Goal: Task Accomplishment & Management: Manage account settings

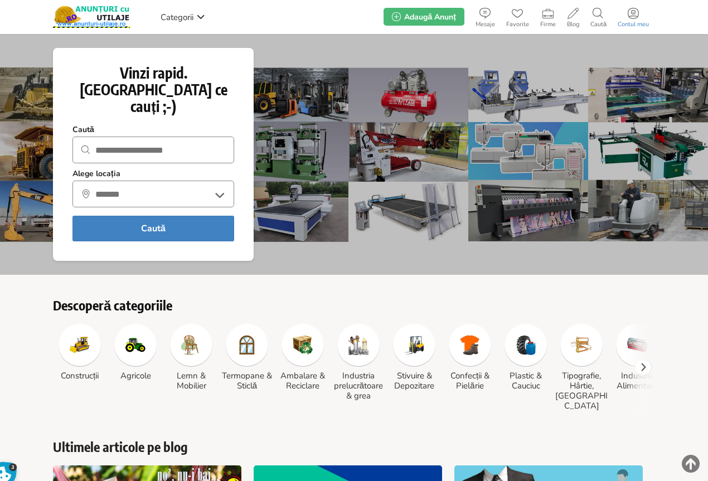
click at [640, 18] on span at bounding box center [633, 13] width 42 height 11
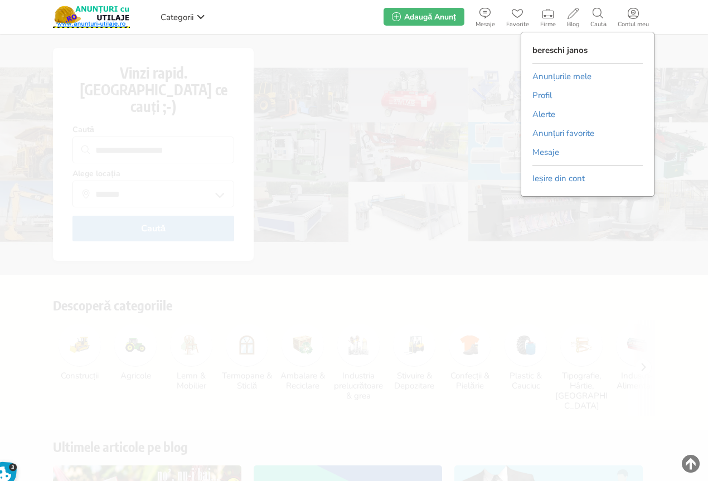
click at [568, 77] on link "Anunțurile mele" at bounding box center [562, 76] width 59 height 17
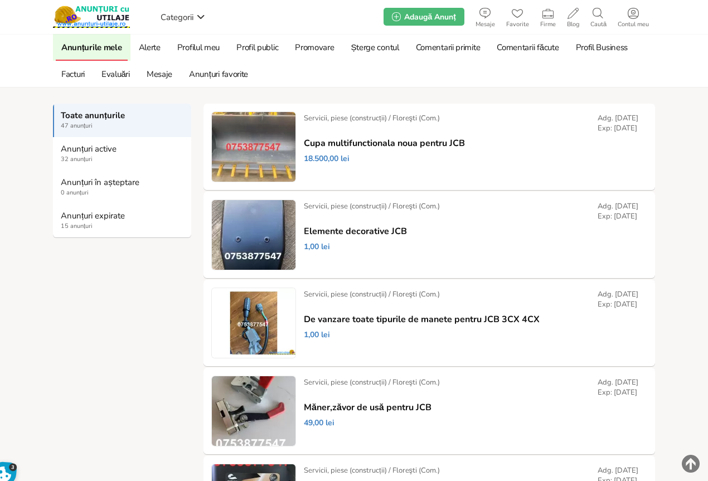
click at [91, 223] on span "15 anunțuri" at bounding box center [123, 226] width 124 height 9
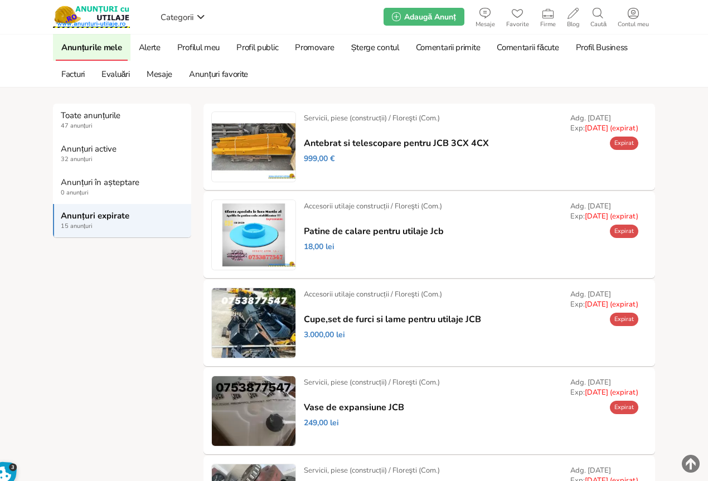
click at [0, 0] on link "Prelungește" at bounding box center [0, 0] width 0 height 0
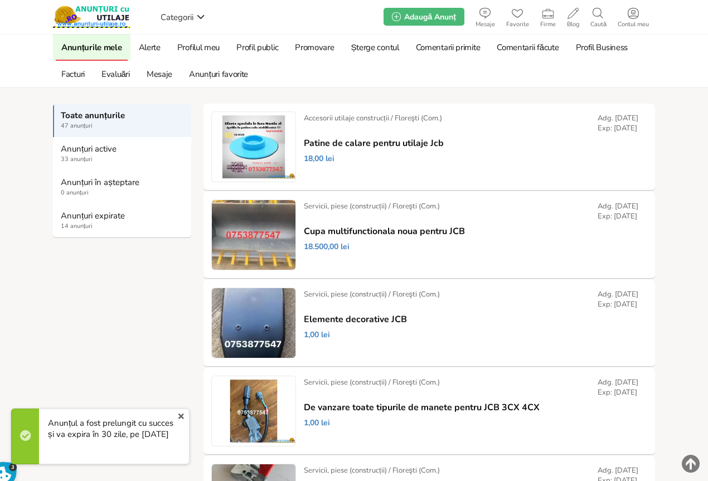
click at [80, 216] on strong "Anunțuri expirate" at bounding box center [123, 216] width 124 height 10
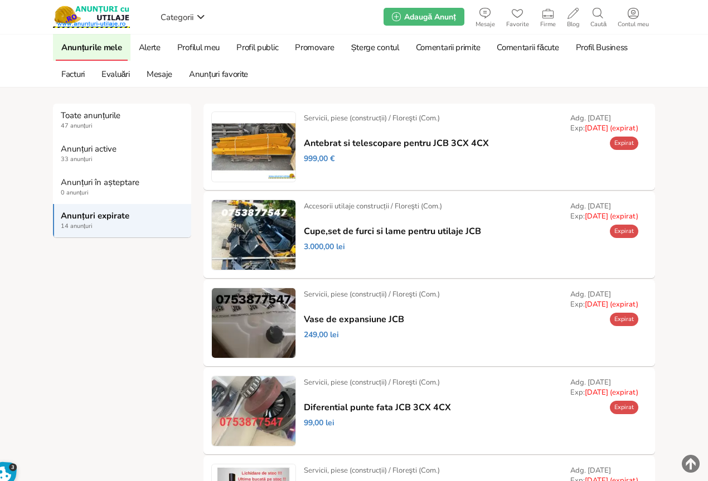
click at [0, 0] on link "Prelungește" at bounding box center [0, 0] width 0 height 0
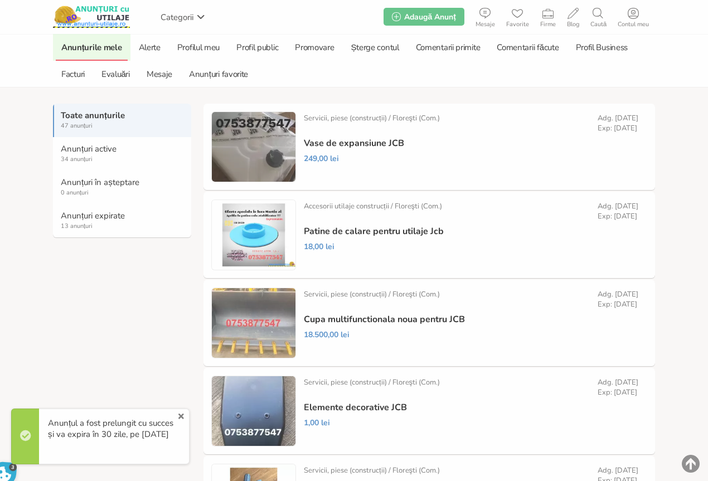
click at [74, 221] on strong "Anunțuri expirate" at bounding box center [123, 216] width 124 height 10
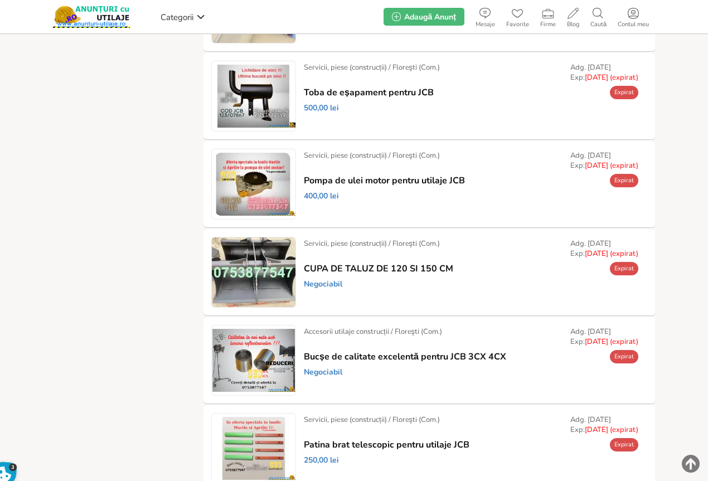
scroll to position [335, 0]
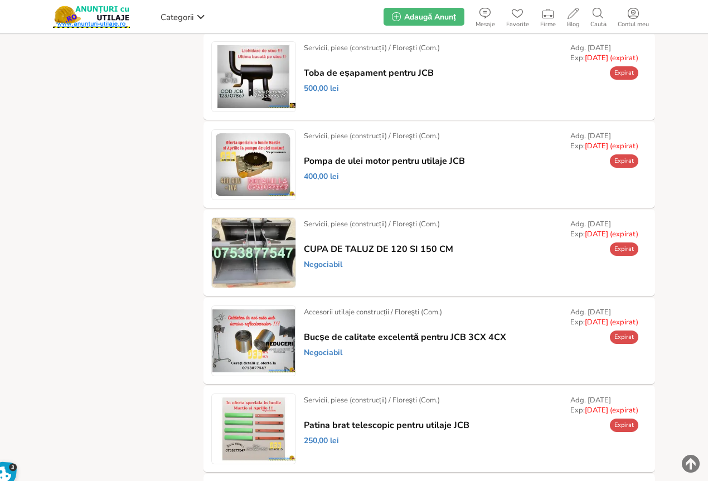
click at [0, 0] on link "Prelungește" at bounding box center [0, 0] width 0 height 0
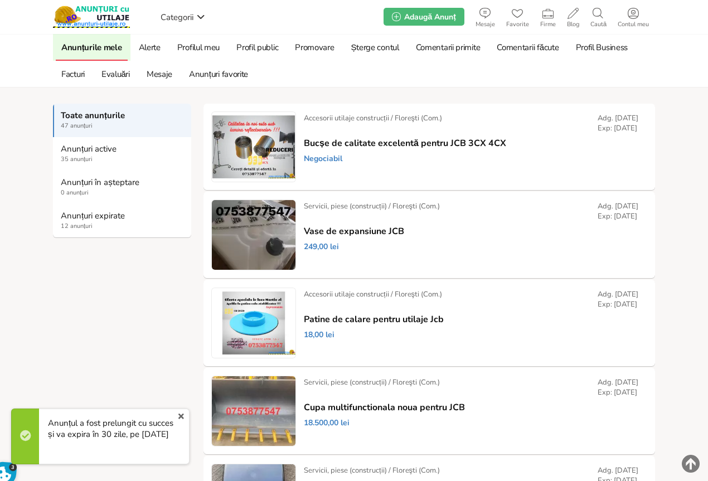
click at [83, 224] on span "12 anunțuri" at bounding box center [123, 226] width 124 height 9
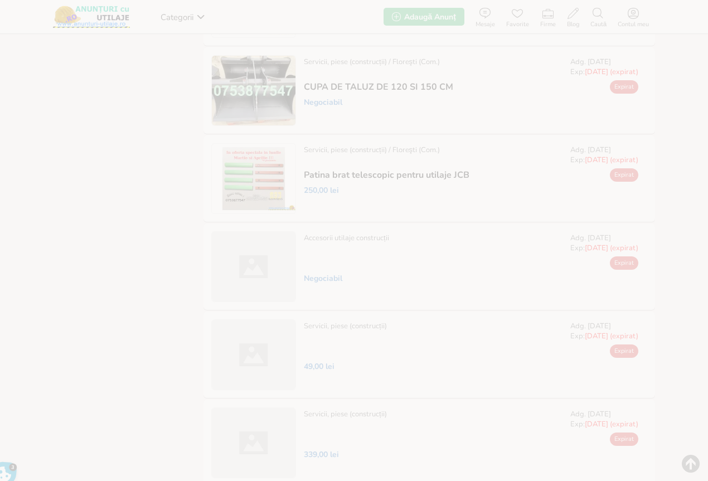
scroll to position [496, 0]
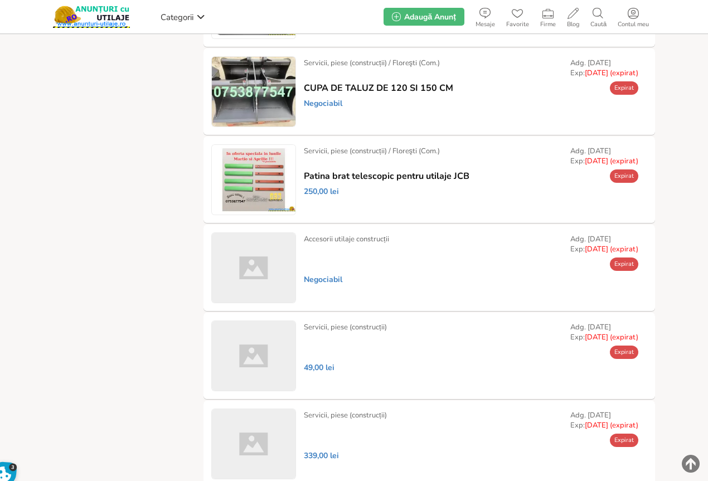
click at [0, 0] on link "Prelungește" at bounding box center [0, 0] width 0 height 0
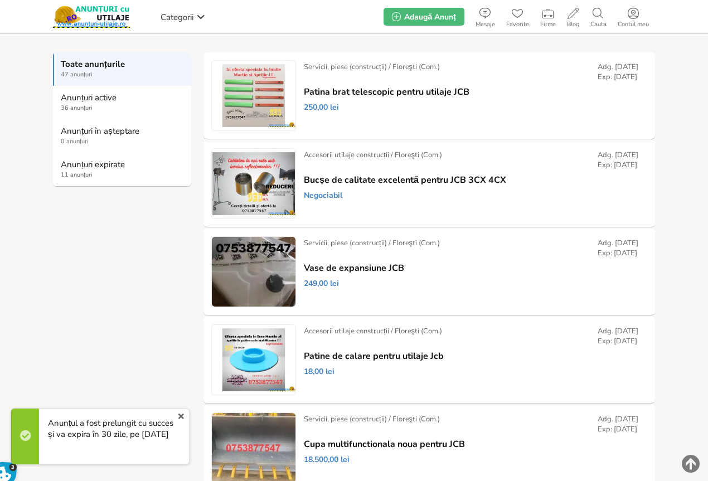
scroll to position [50, 0]
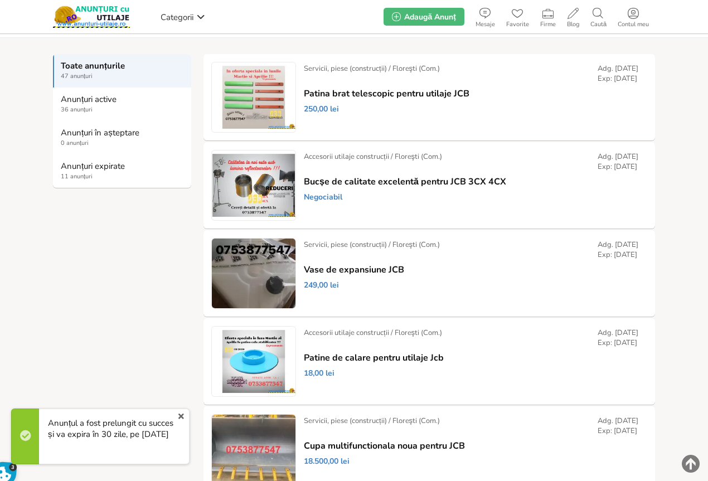
click at [64, 170] on strong "Anunțuri expirate" at bounding box center [123, 166] width 124 height 10
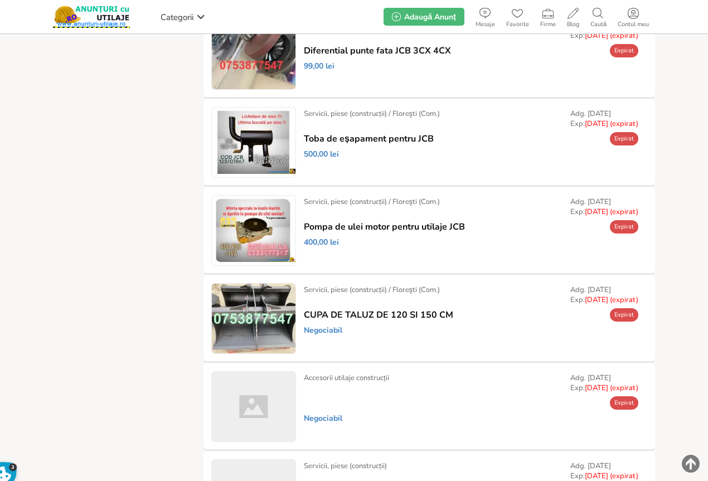
scroll to position [279, 0]
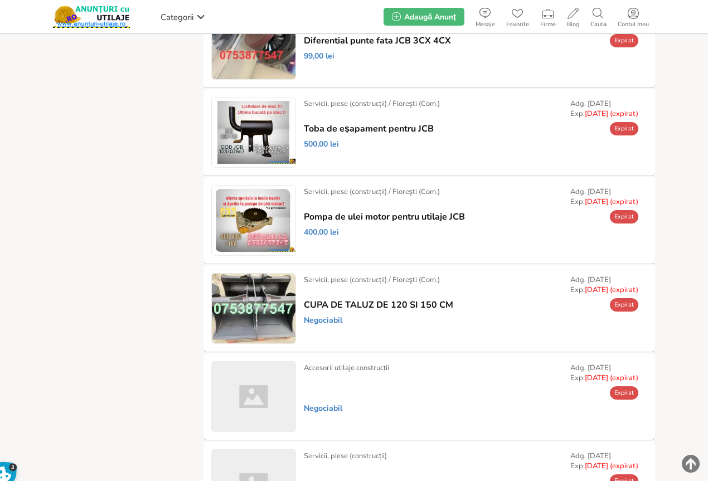
click at [0, 0] on link "Prelungește" at bounding box center [0, 0] width 0 height 0
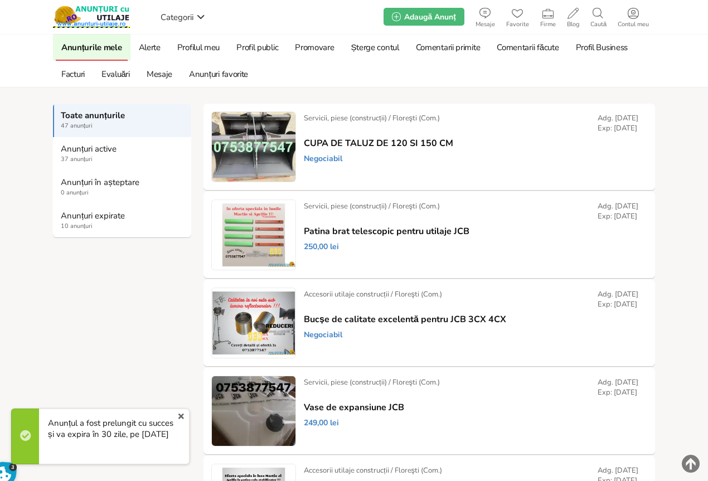
click at [88, 218] on strong "Anunțuri expirate" at bounding box center [123, 216] width 124 height 10
